Goal: Information Seeking & Learning: Learn about a topic

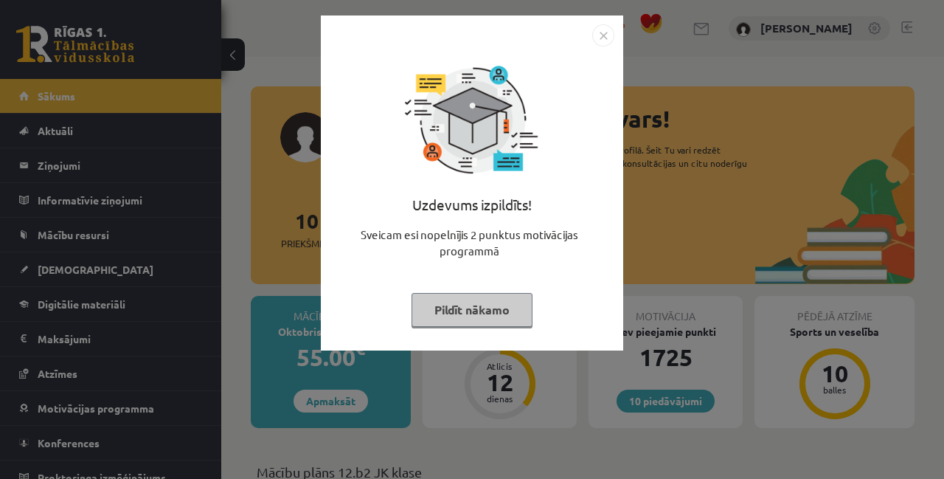
click at [462, 314] on button "Pildīt nākamo" at bounding box center [472, 310] width 121 height 34
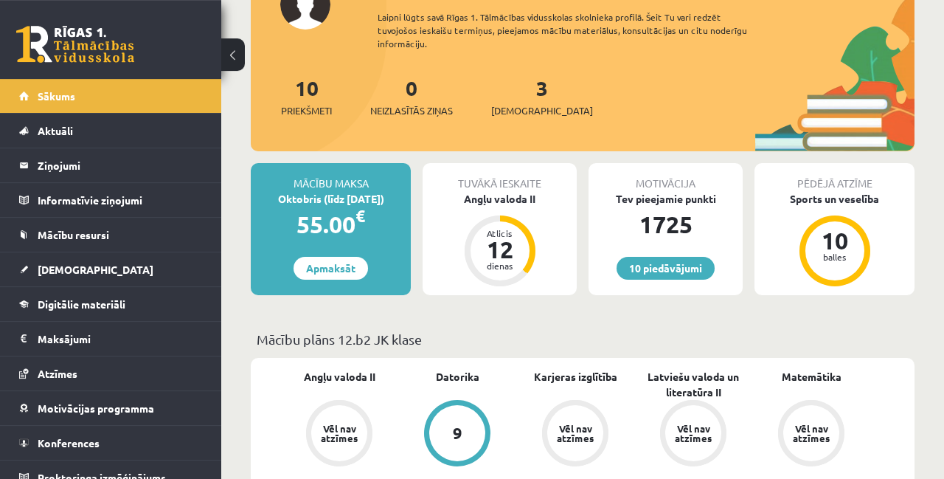
scroll to position [134, 0]
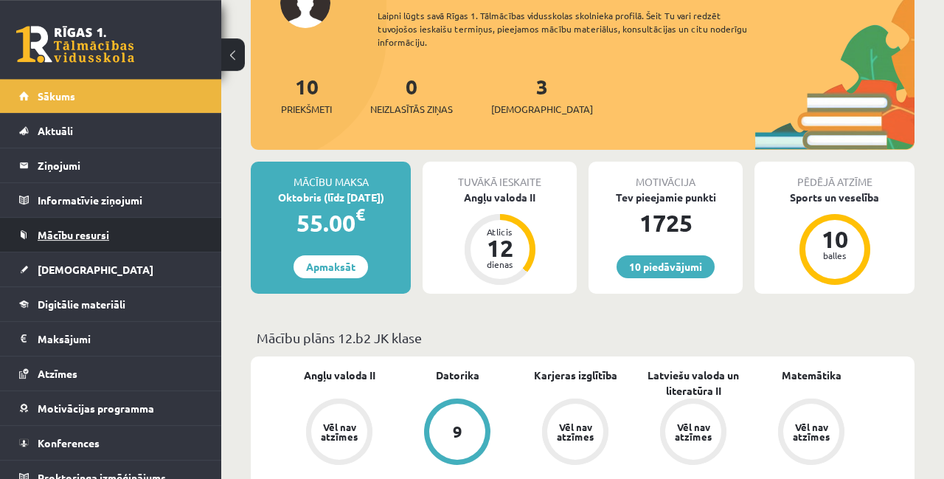
click at [126, 235] on link "Mācību resursi" at bounding box center [111, 235] width 184 height 34
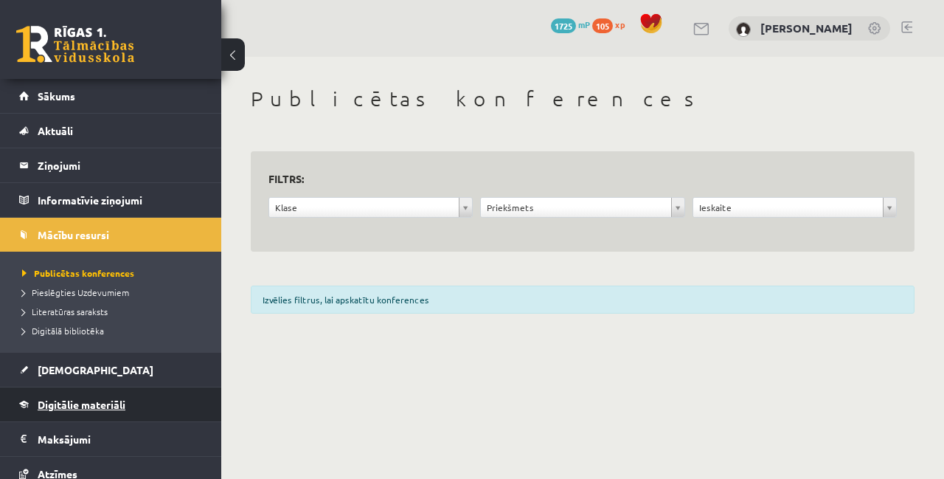
click at [105, 414] on link "Digitālie materiāli" at bounding box center [111, 404] width 184 height 34
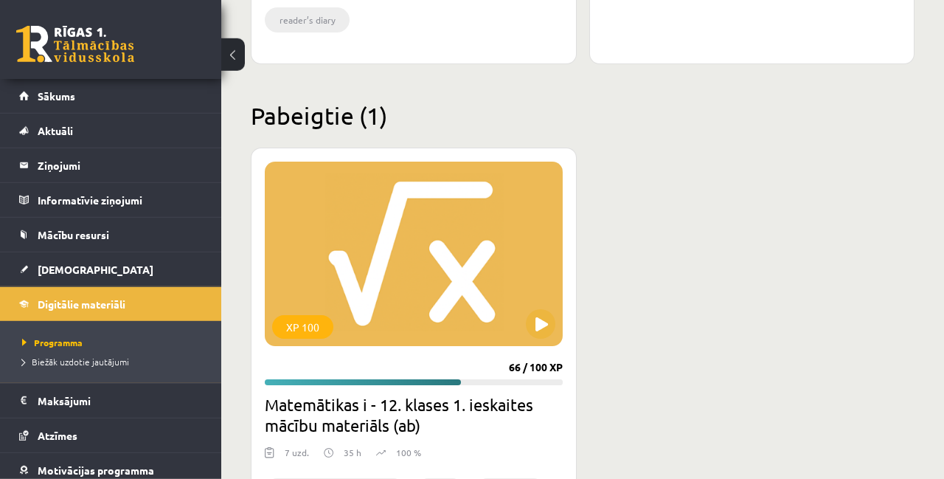
scroll to position [2547, 0]
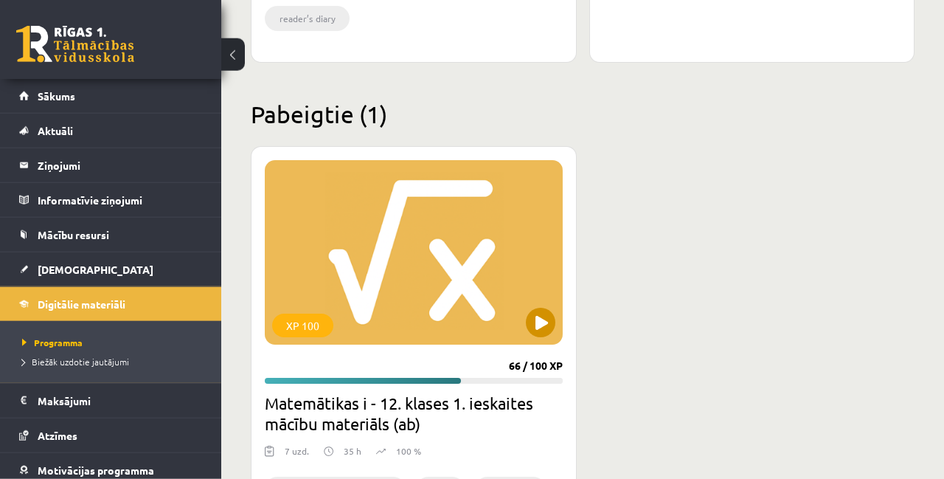
click at [479, 262] on div "XP 100" at bounding box center [414, 252] width 298 height 184
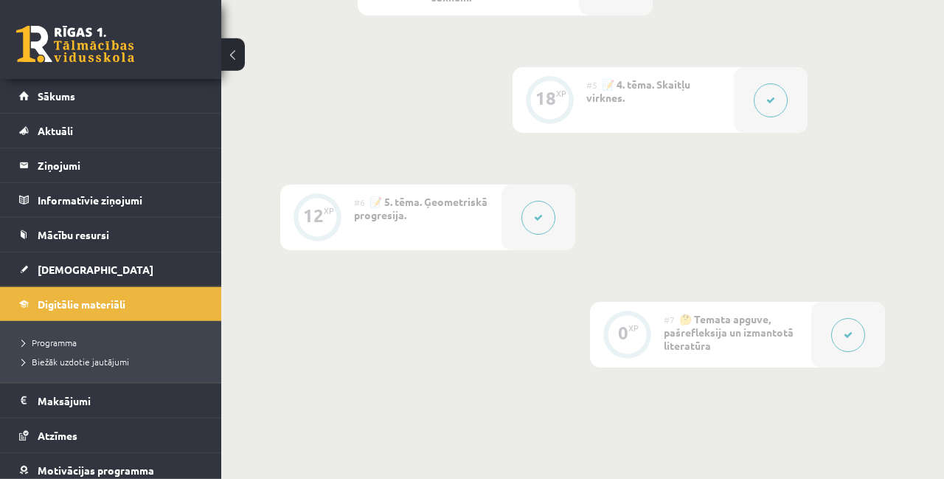
scroll to position [993, 0]
click at [771, 106] on button at bounding box center [771, 101] width 34 height 34
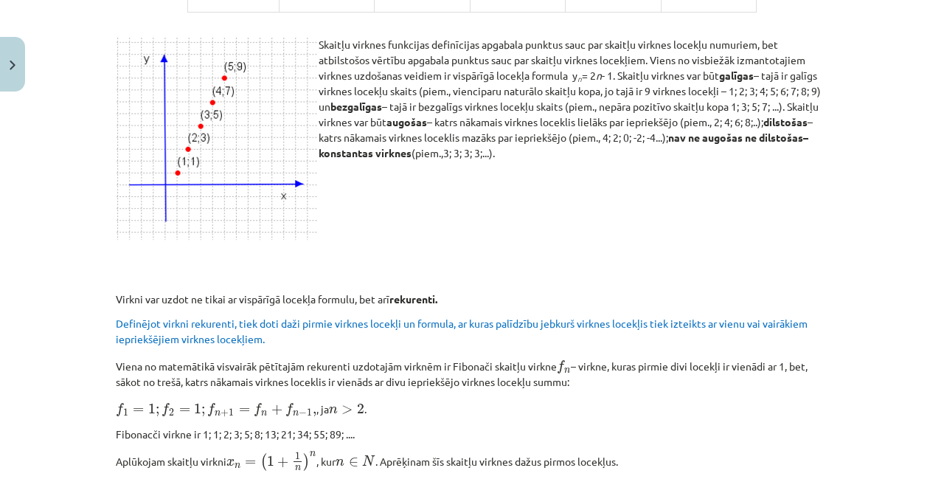
scroll to position [711, 0]
click at [676, 193] on p at bounding box center [472, 200] width 712 height 15
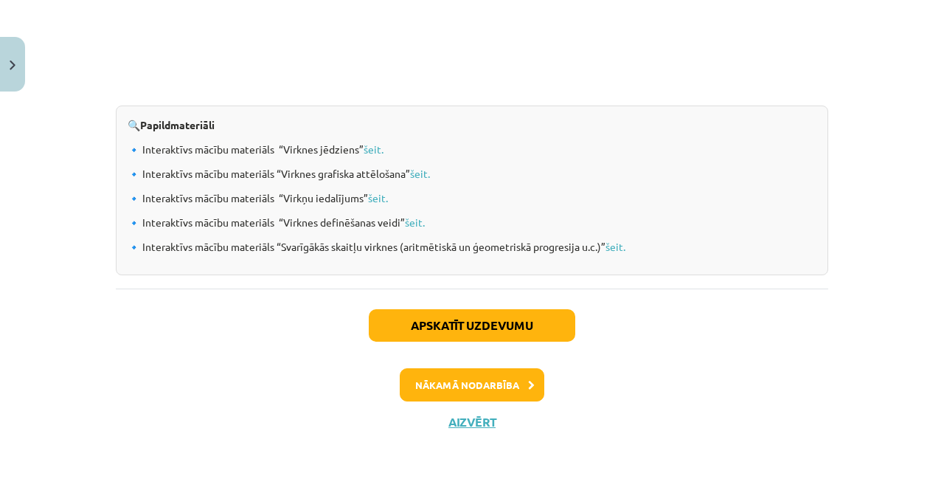
scroll to position [1633, 0]
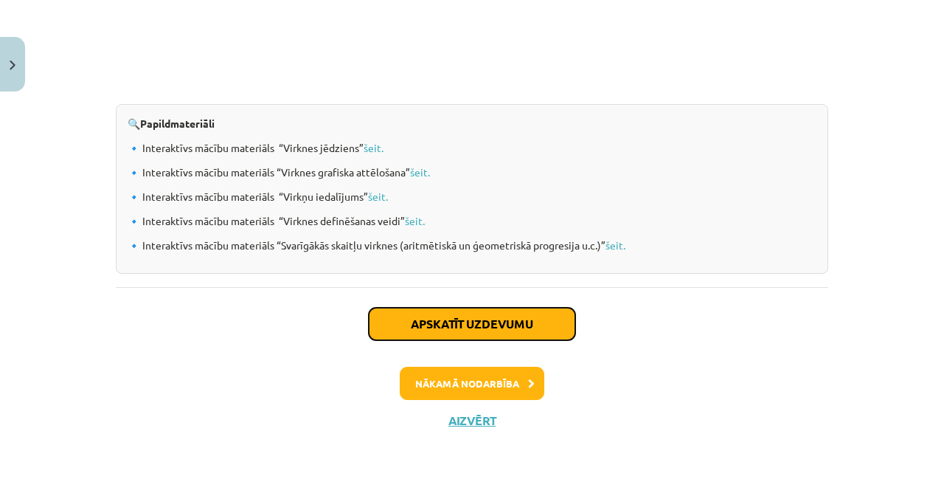
click at [511, 318] on button "Apskatīt uzdevumu" at bounding box center [472, 324] width 207 height 32
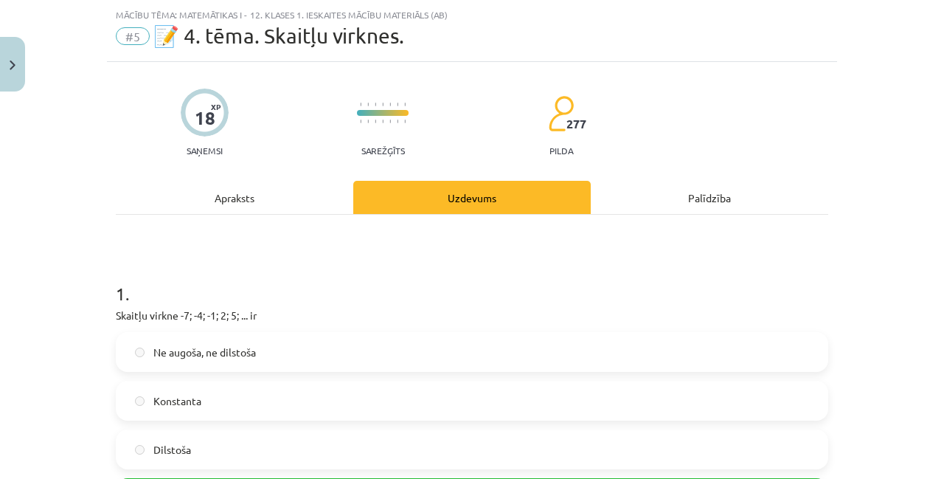
scroll to position [57, 0]
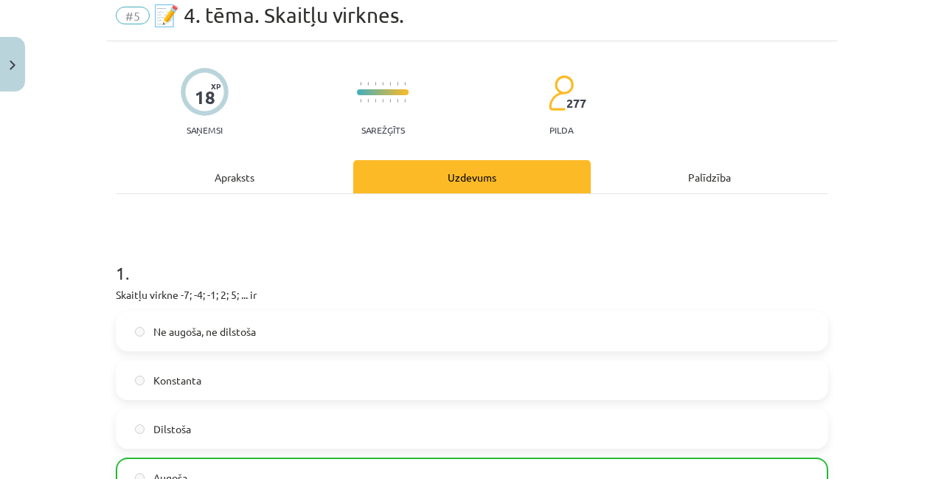
click at [230, 166] on div "Apraksts" at bounding box center [234, 176] width 237 height 33
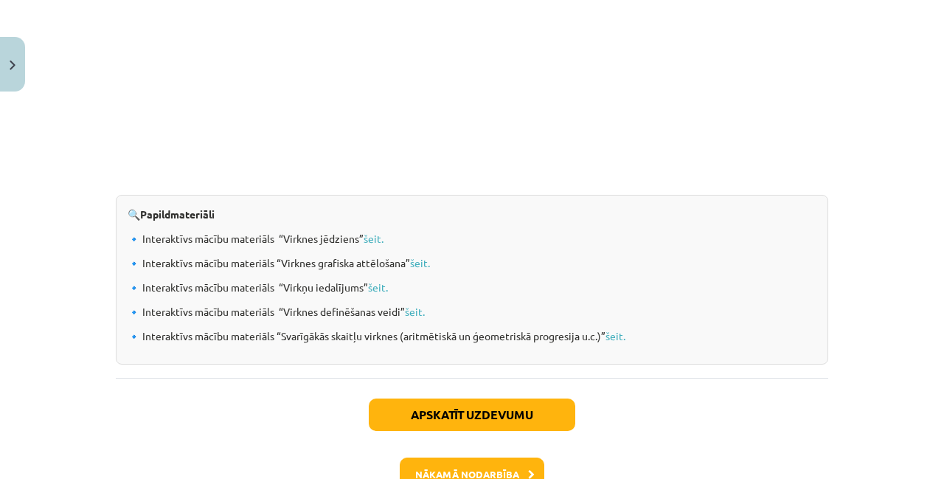
scroll to position [1543, 0]
click at [378, 232] on link "šeit." at bounding box center [374, 237] width 20 height 13
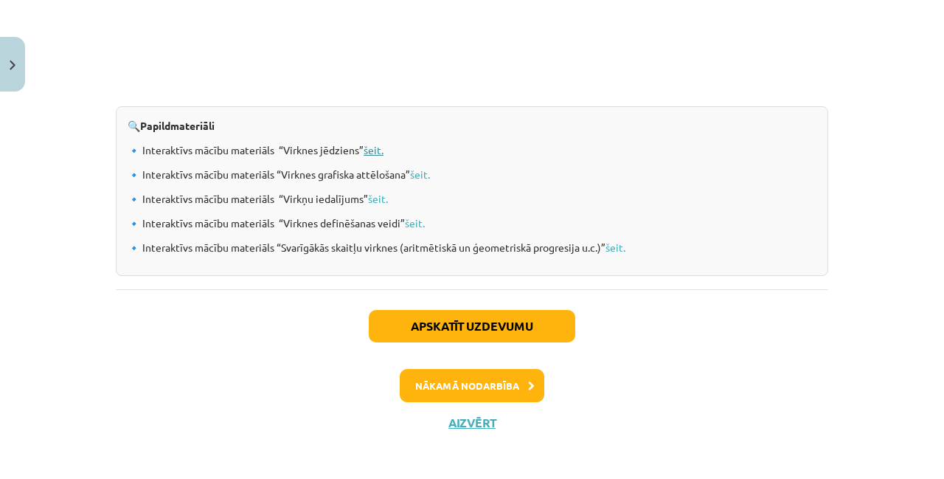
scroll to position [1631, 0]
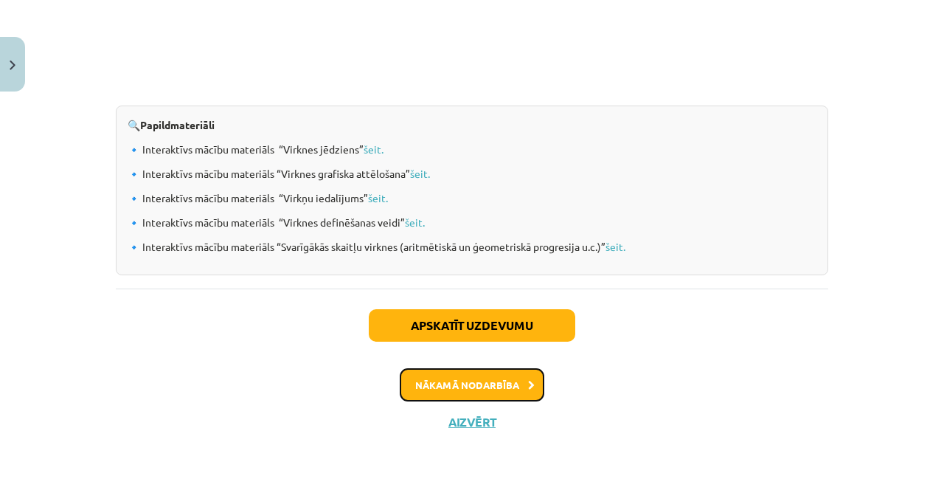
click at [435, 382] on button "Nākamā nodarbība" at bounding box center [472, 385] width 145 height 34
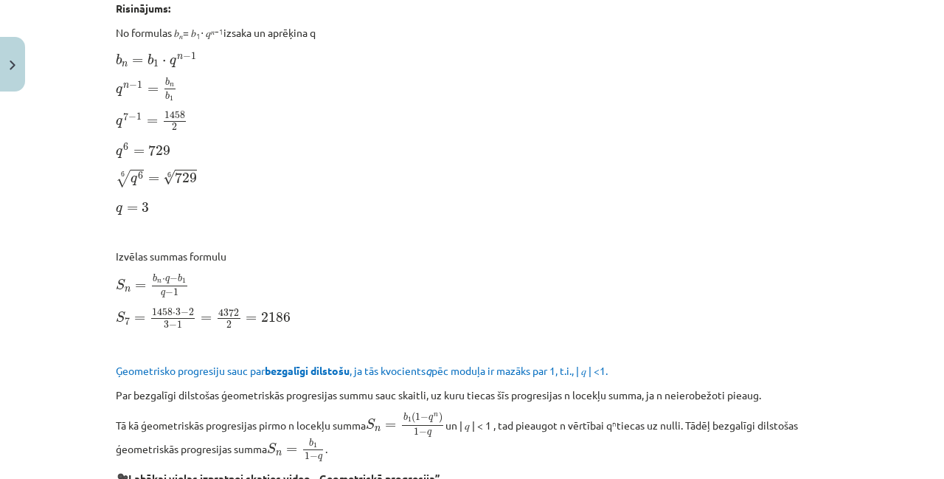
scroll to position [884, 0]
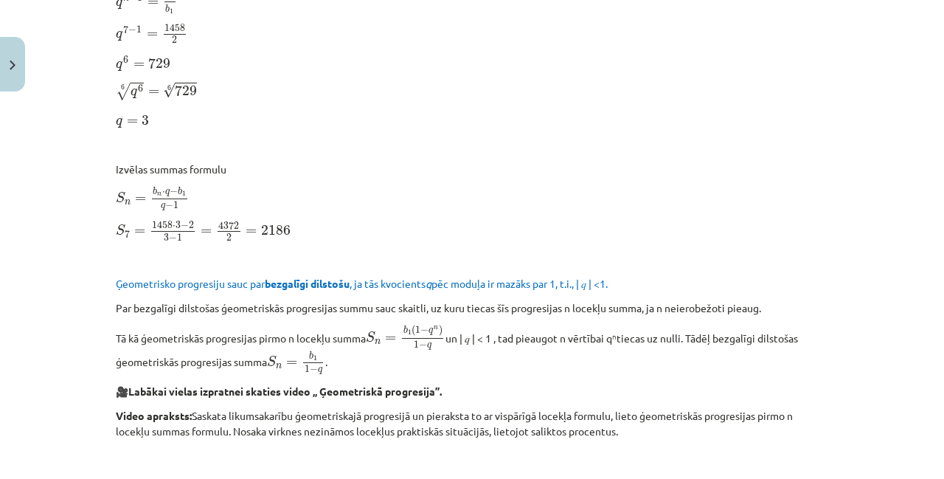
click at [466, 300] on p "Par bezgalīgi dilstošas ģeometriskās progresijas summu sauc skaitli, uz kuru ti…" at bounding box center [472, 307] width 712 height 15
drag, startPoint x: 466, startPoint y: 299, endPoint x: 495, endPoint y: 170, distance: 133.0
click at [495, 170] on div "Ģeometriskā progresija 📌 Piezīme. Jūs varat apgūt mācību materiālu platformā, s…" at bounding box center [472, 347] width 712 height 1935
click at [495, 170] on p "Izvēlas summas formulu" at bounding box center [472, 169] width 712 height 15
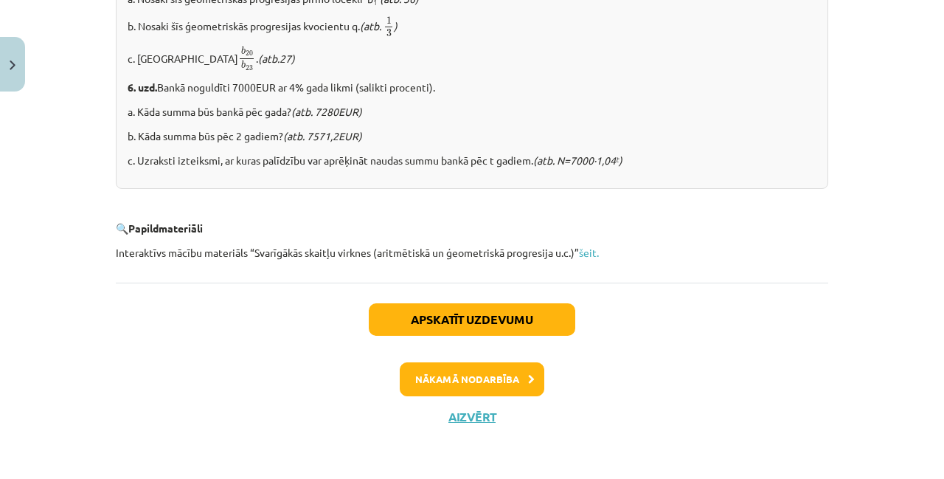
scroll to position [1953, 0]
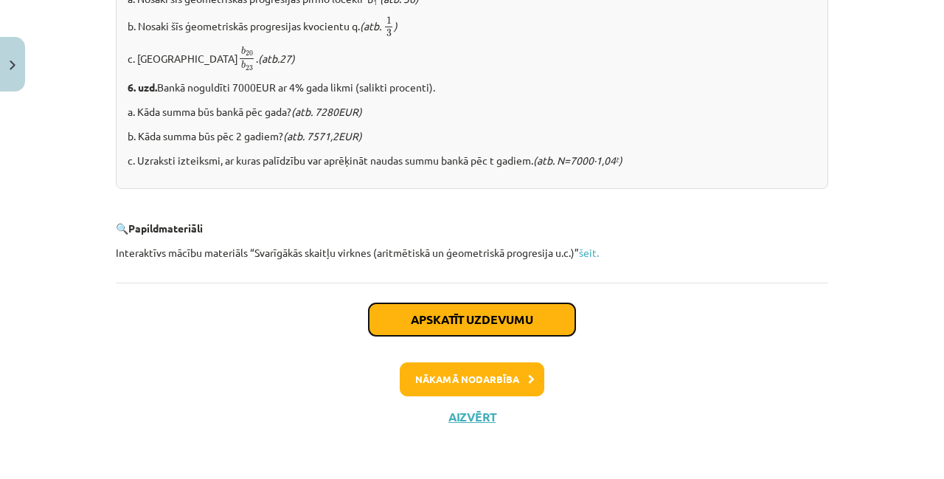
click at [427, 312] on button "Apskatīt uzdevumu" at bounding box center [472, 319] width 207 height 32
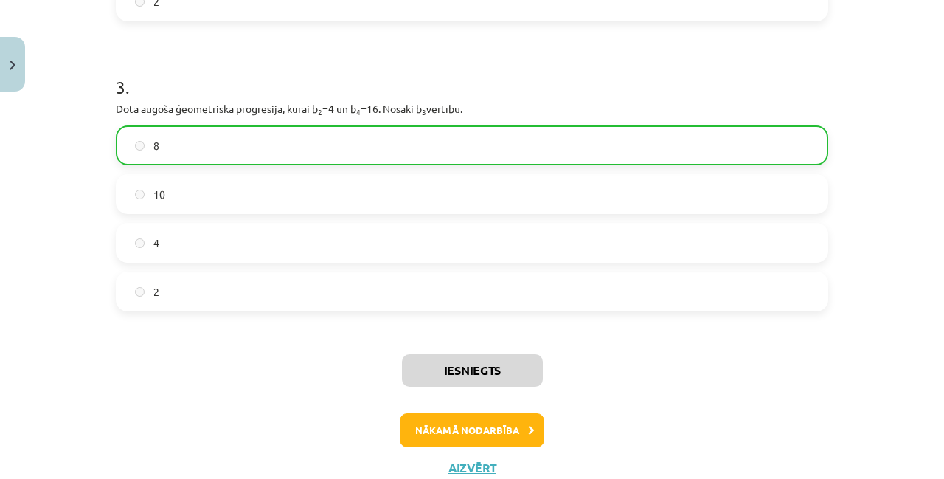
scroll to position [726, 0]
click at [440, 413] on button "Nākamā nodarbība" at bounding box center [472, 429] width 145 height 34
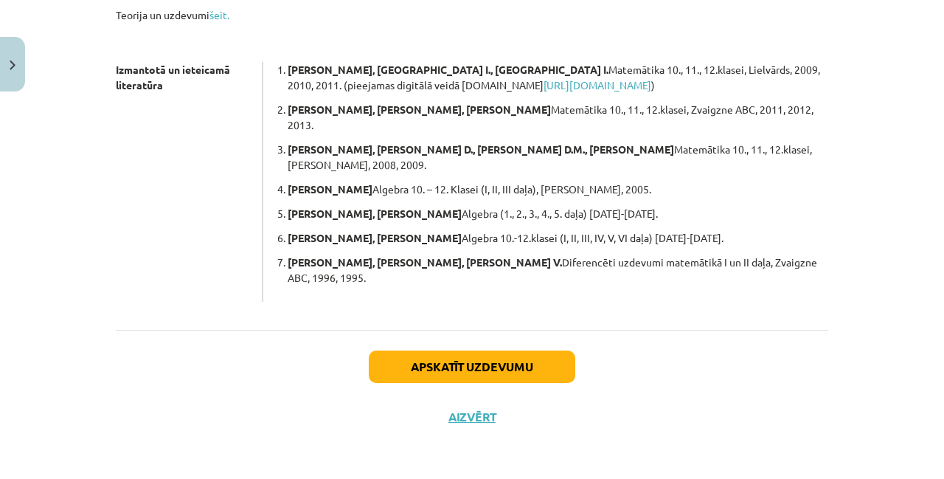
scroll to position [454, 0]
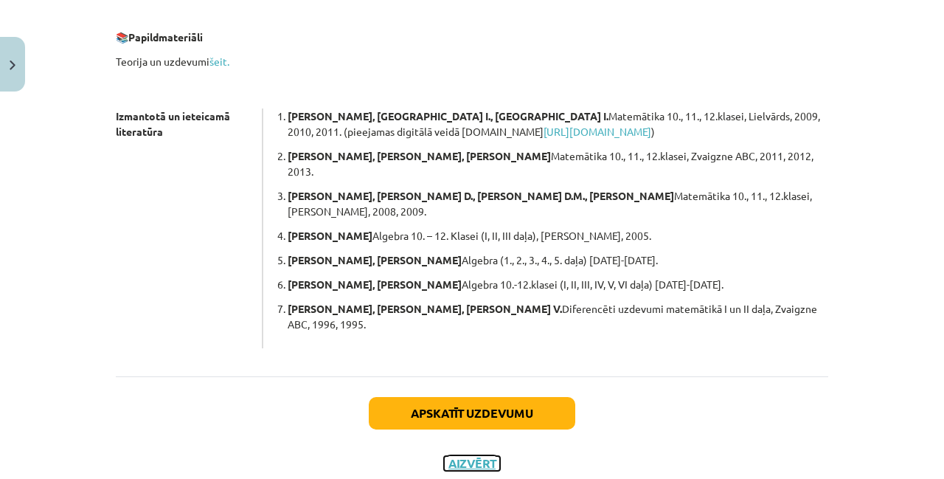
click at [462, 456] on button "Aizvērt" at bounding box center [472, 463] width 56 height 15
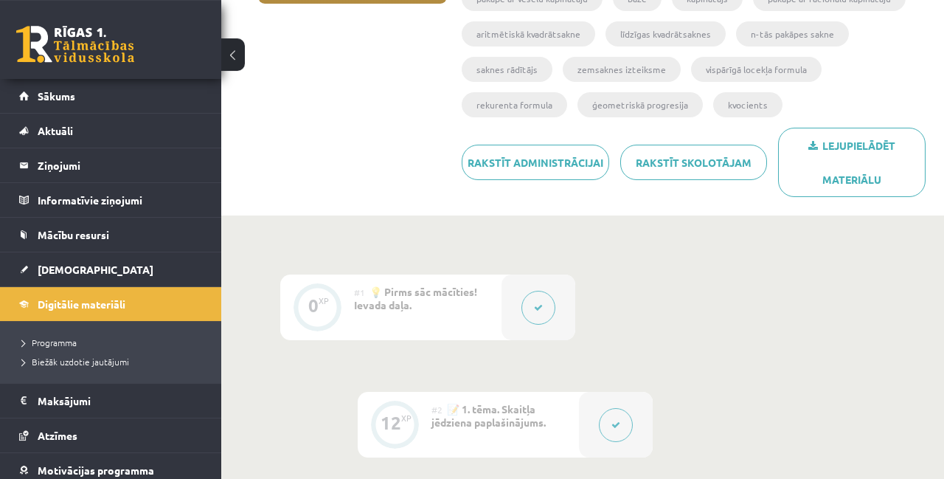
scroll to position [0, 0]
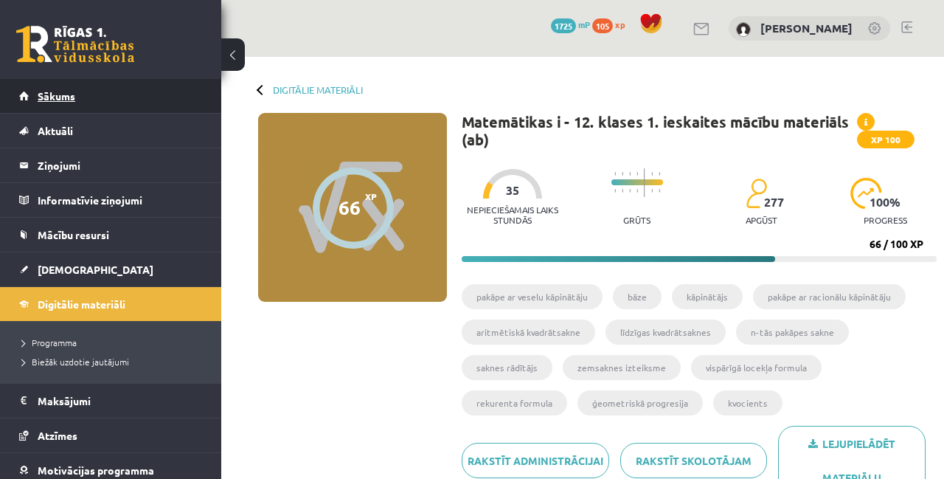
click at [96, 90] on link "Sākums" at bounding box center [111, 96] width 184 height 34
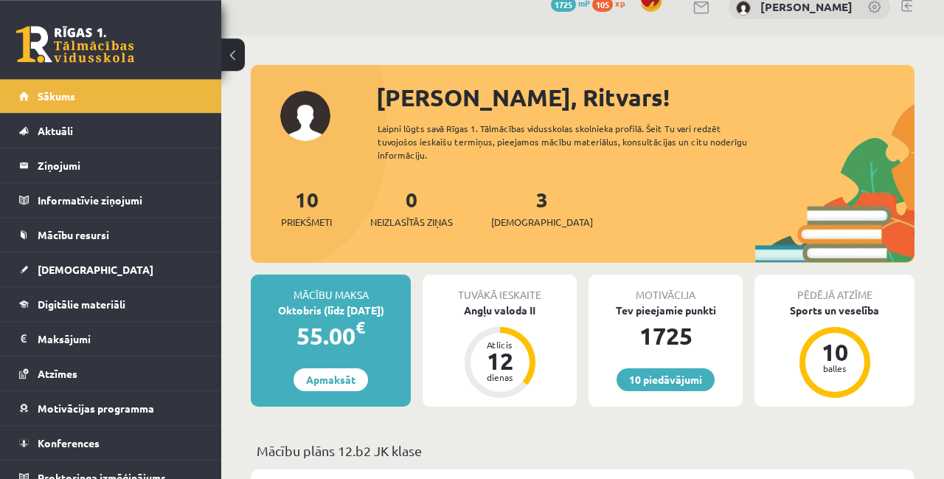
scroll to position [24, 0]
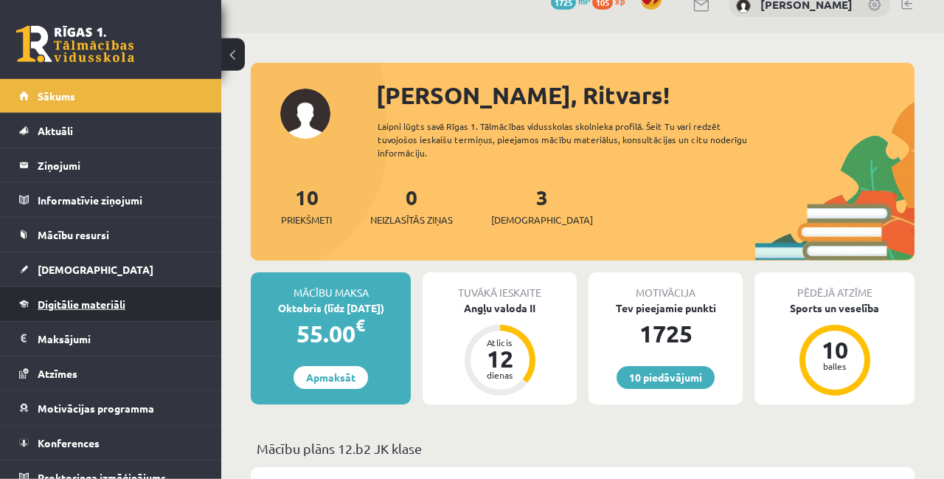
click at [142, 299] on link "Digitālie materiāli" at bounding box center [111, 304] width 184 height 34
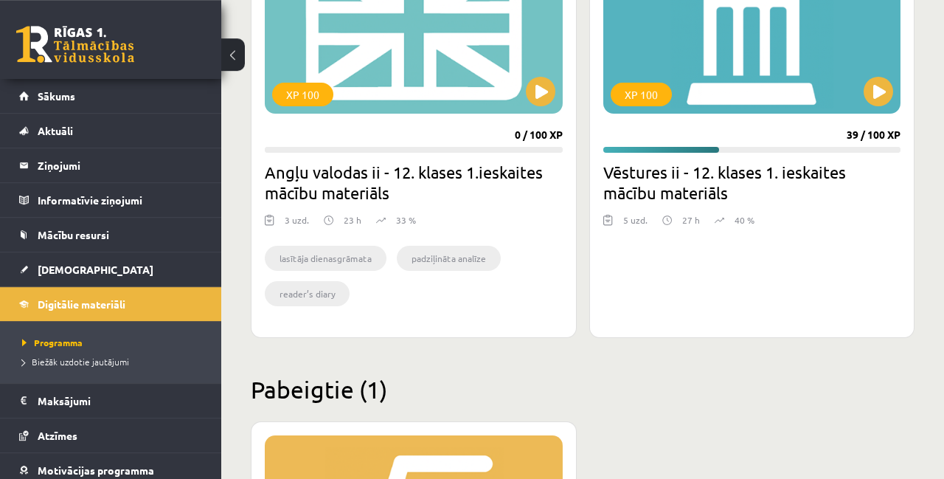
scroll to position [2272, 0]
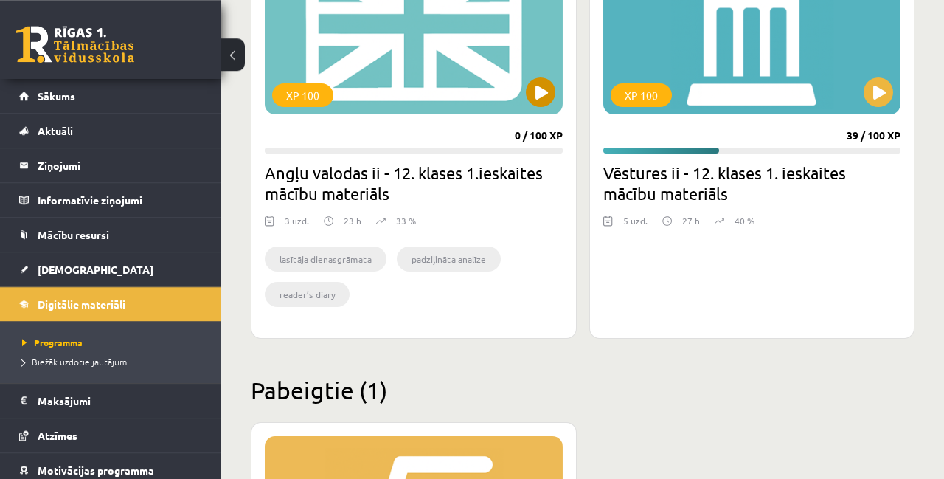
click at [555, 105] on div "XP 100" at bounding box center [414, 22] width 298 height 184
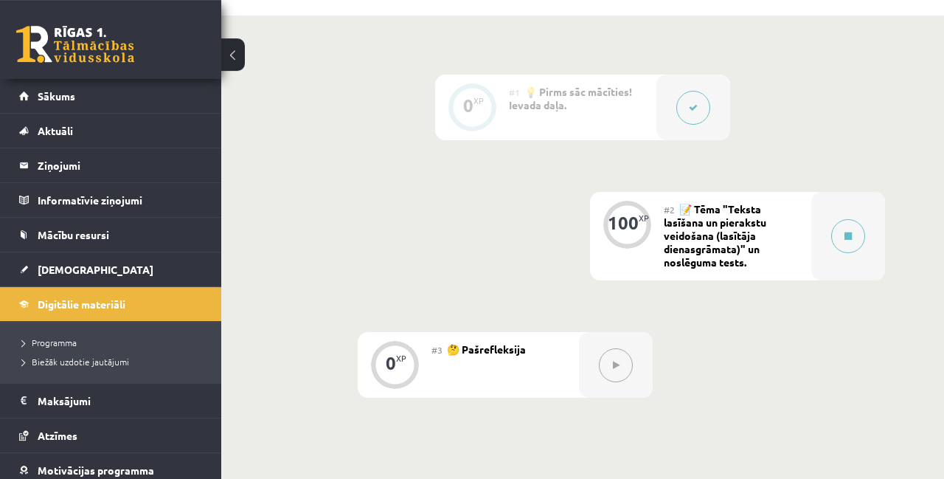
scroll to position [452, 0]
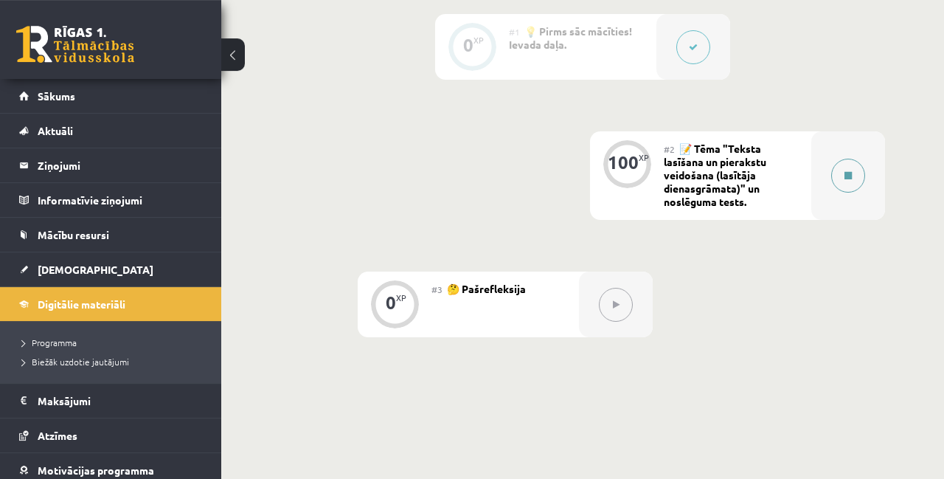
click at [859, 184] on button at bounding box center [848, 176] width 34 height 34
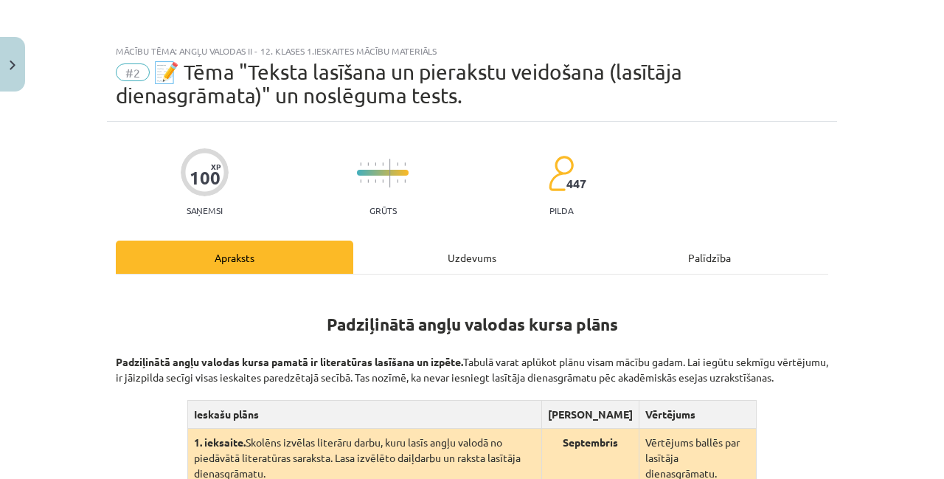
click at [493, 267] on div "Uzdevums" at bounding box center [471, 256] width 237 height 33
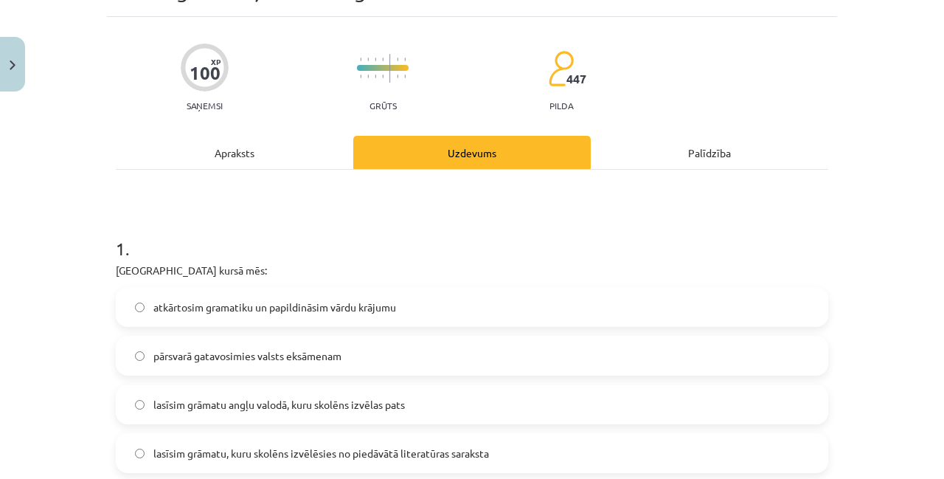
scroll to position [106, 0]
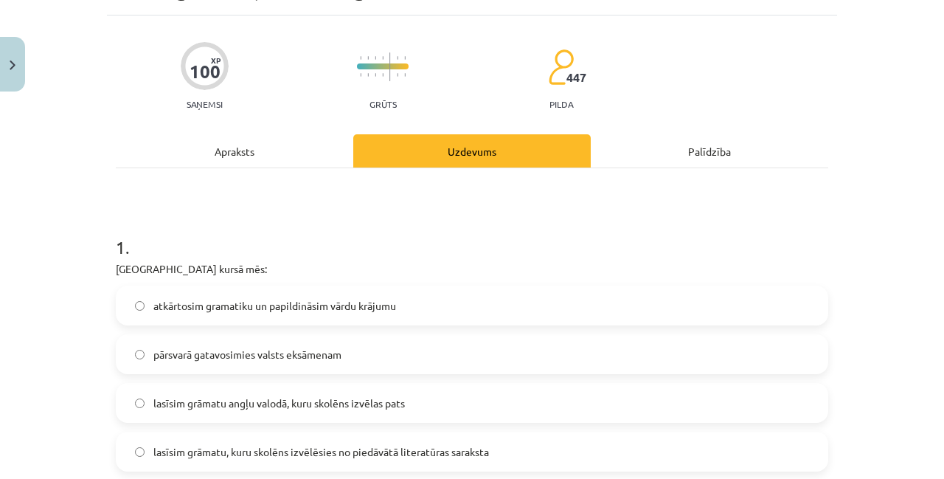
click at [300, 149] on div "Apraksts" at bounding box center [234, 150] width 237 height 33
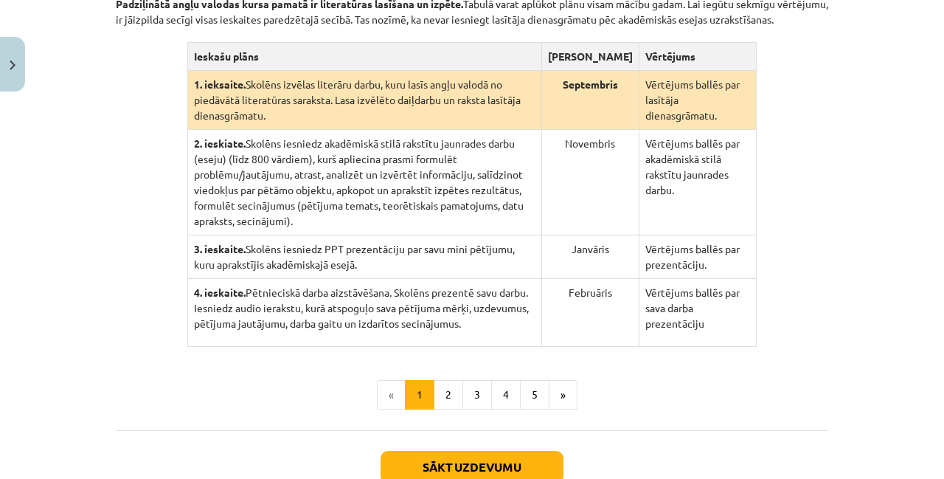
scroll to position [455, 0]
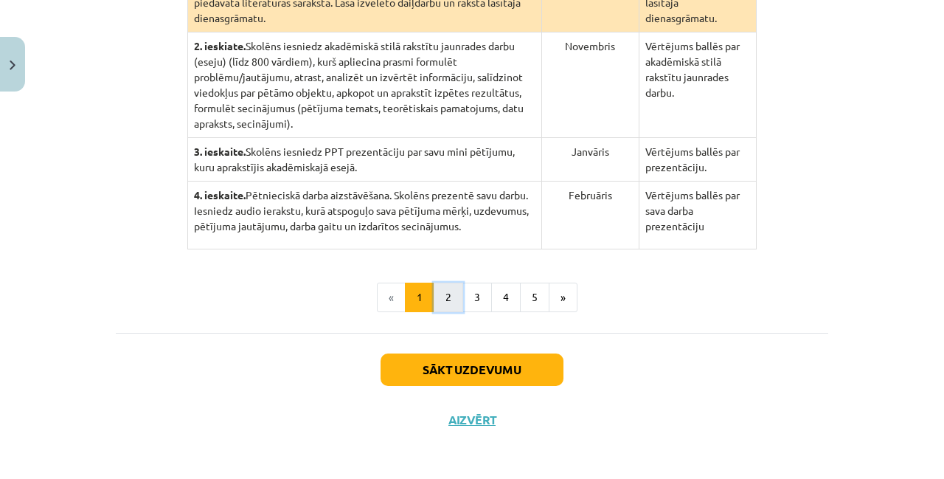
click at [441, 305] on button "2" at bounding box center [449, 297] width 30 height 30
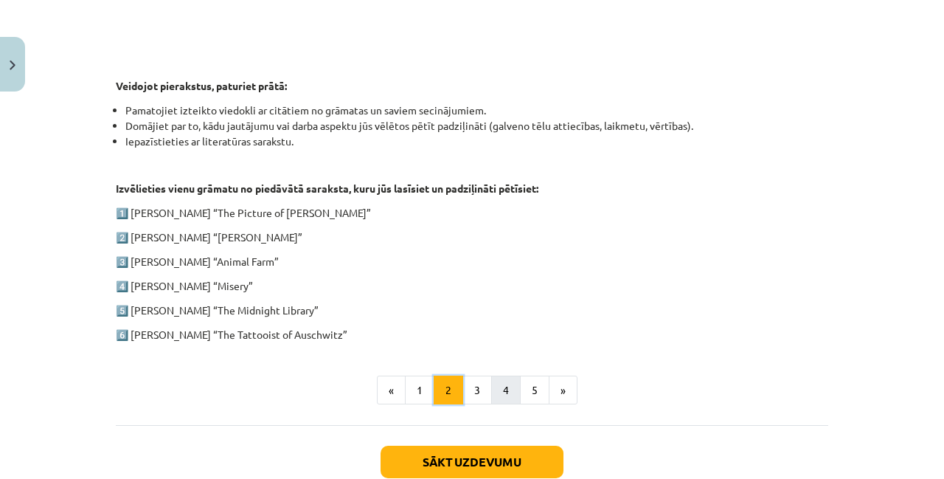
scroll to position [703, 0]
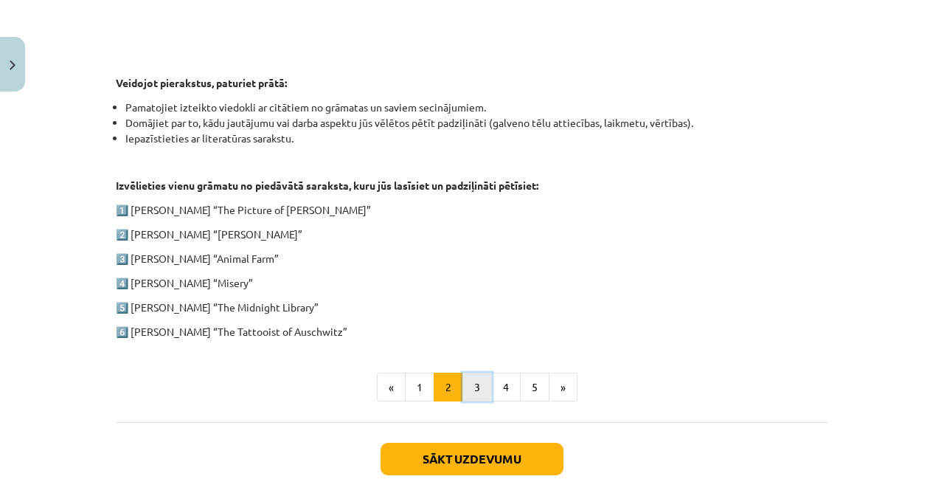
click at [471, 396] on button "3" at bounding box center [477, 387] width 30 height 30
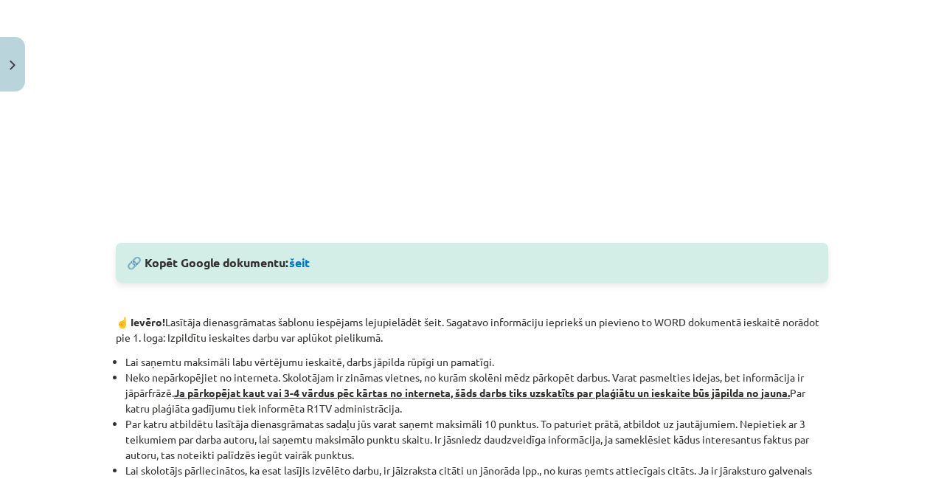
scroll to position [628, 0]
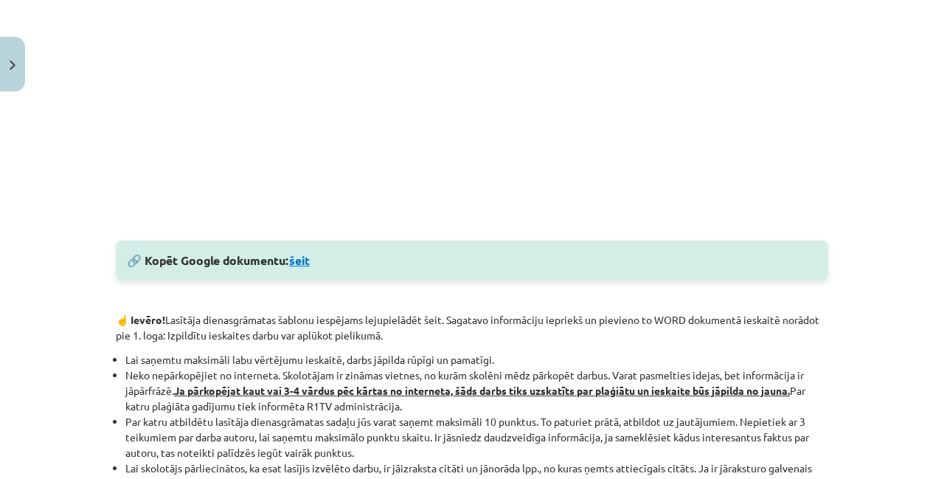
click at [310, 255] on link "šeit" at bounding box center [299, 259] width 21 height 15
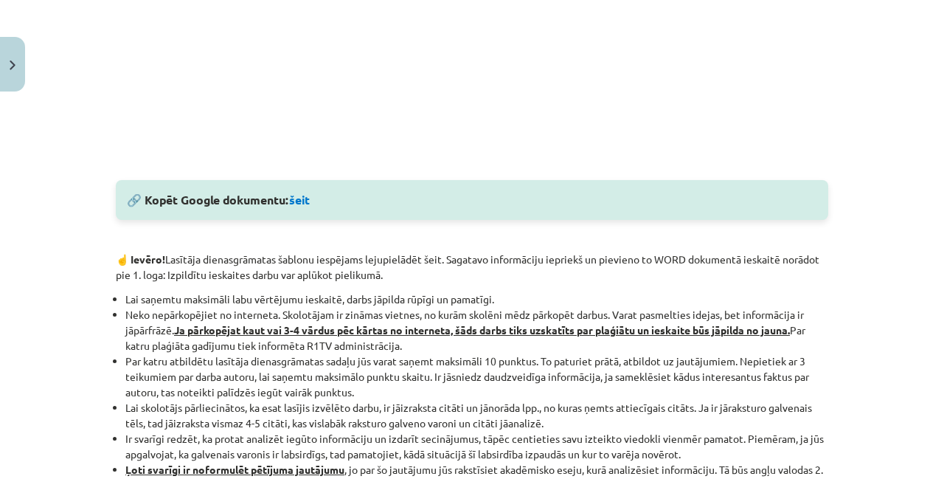
scroll to position [689, 0]
click at [72, 382] on div "Mācību tēma: Angļu valodas ii - 12. klases 1.ieskaites mācību materiāls #2 📝 Tē…" at bounding box center [472, 239] width 944 height 479
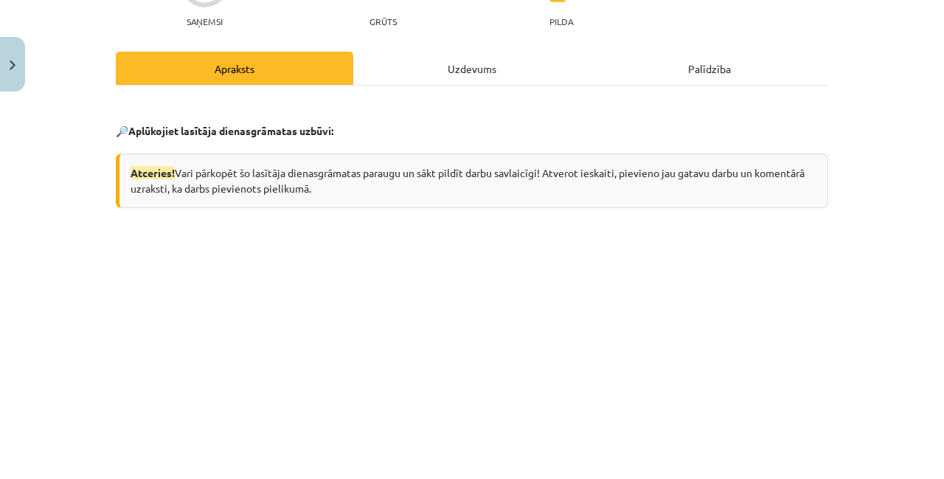
scroll to position [192, 0]
